Goal: Task Accomplishment & Management: Manage account settings

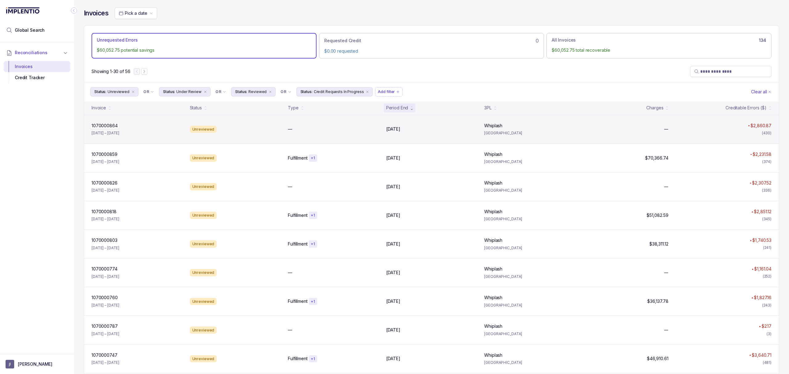
click at [113, 128] on p "1070000864" at bounding box center [104, 125] width 29 height 7
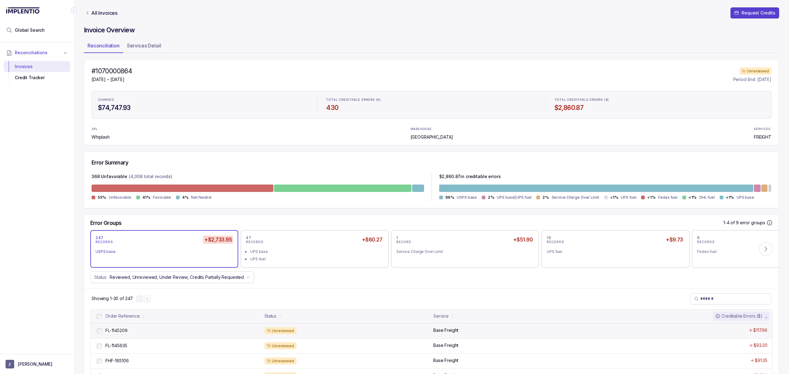
click at [129, 332] on p "FL-1145209" at bounding box center [116, 330] width 25 height 7
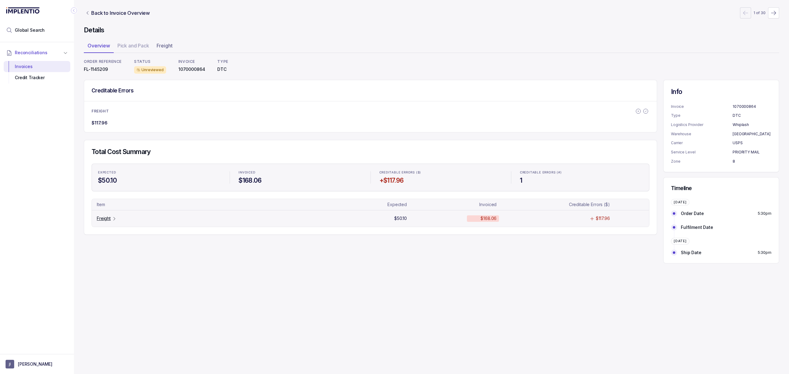
click at [99, 220] on p "Freight" at bounding box center [104, 218] width 14 height 6
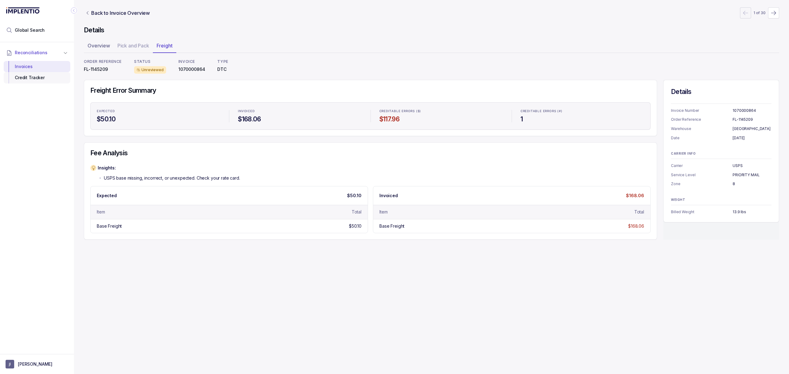
click at [46, 83] on div "Credit Tracker" at bounding box center [37, 77] width 57 height 11
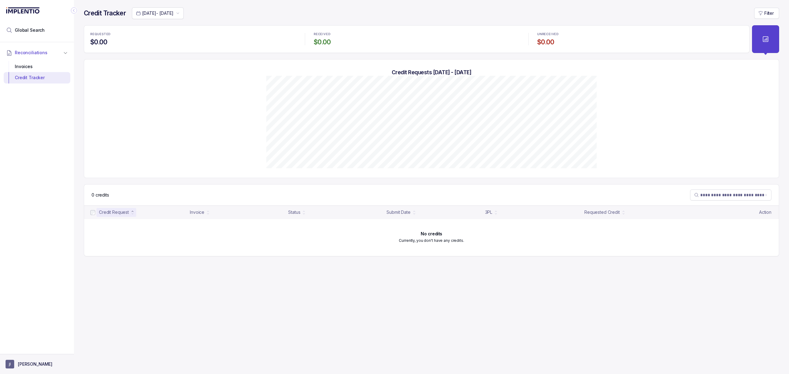
click at [26, 359] on aside "[PERSON_NAME]" at bounding box center [37, 364] width 74 height 20
click at [25, 363] on p "[PERSON_NAME]" at bounding box center [35, 364] width 35 height 6
click at [27, 350] on p "Logout" at bounding box center [40, 351] width 51 height 6
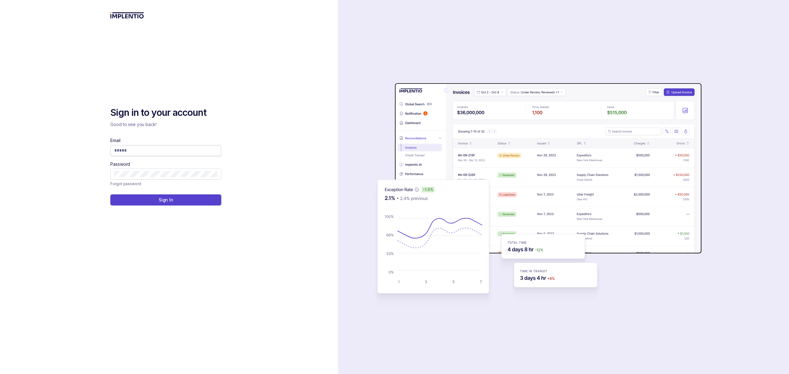
click at [137, 153] on input "Email" at bounding box center [165, 150] width 103 height 6
type input "**********"
